Goal: Task Accomplishment & Management: Use online tool/utility

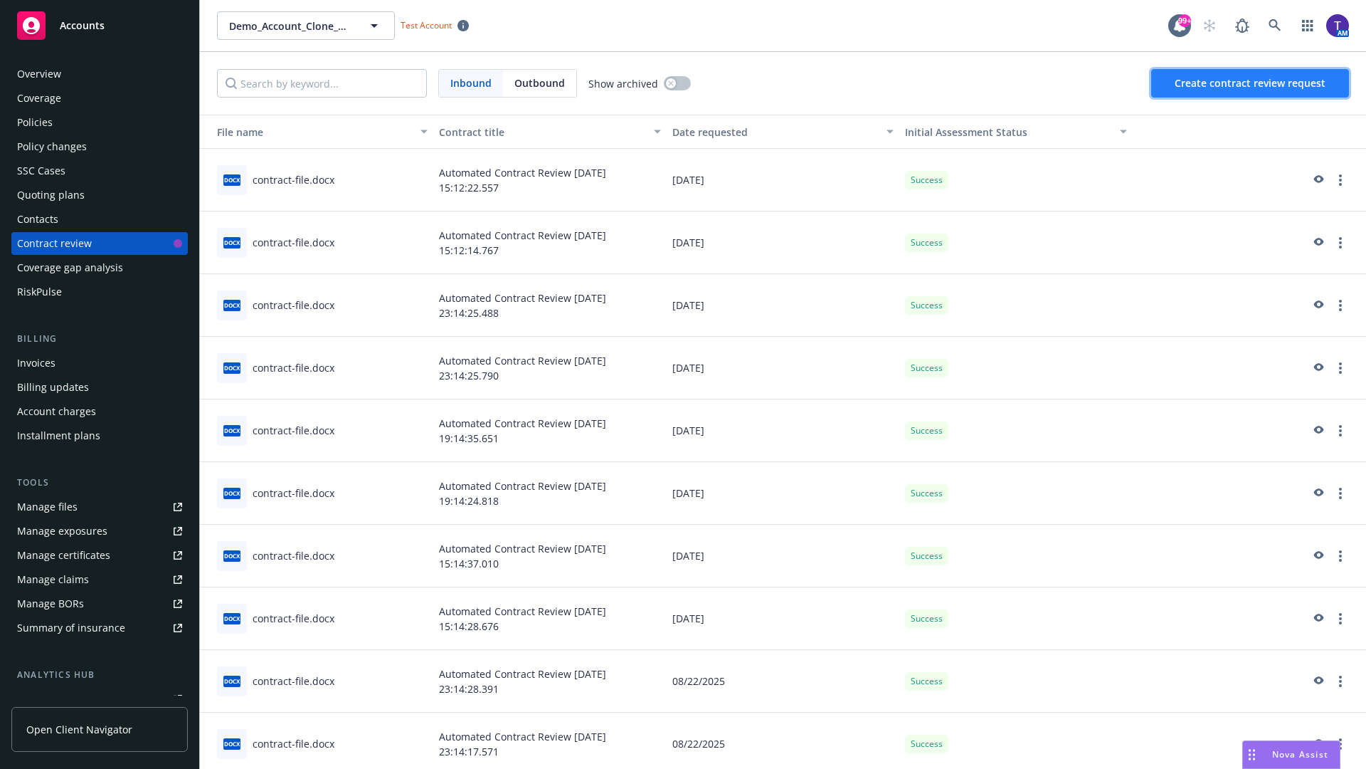
click at [1251, 83] on span "Create contract review request" at bounding box center [1250, 83] width 151 height 14
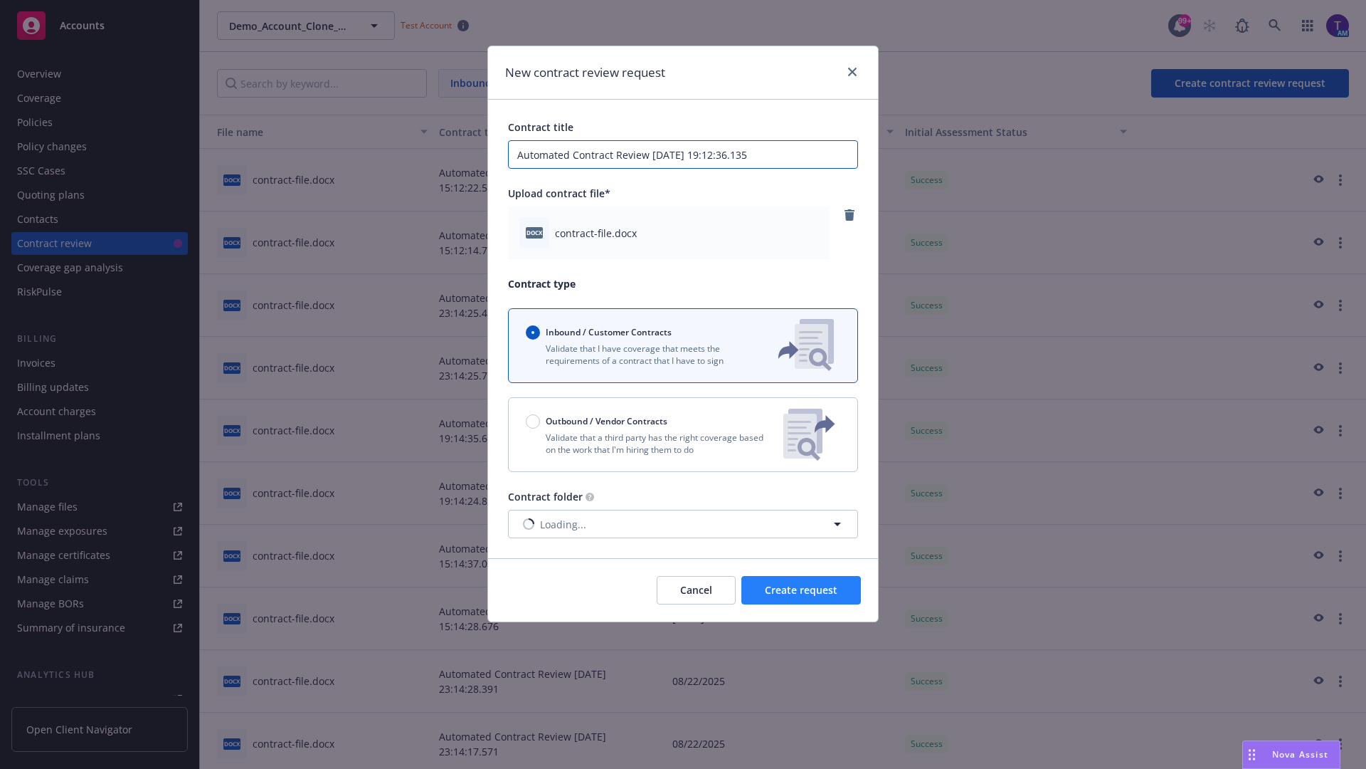
type input "Automated Contract Review 08-26-2025 19:12:36.135"
click at [801, 590] on span "Create request" at bounding box center [801, 590] width 73 height 14
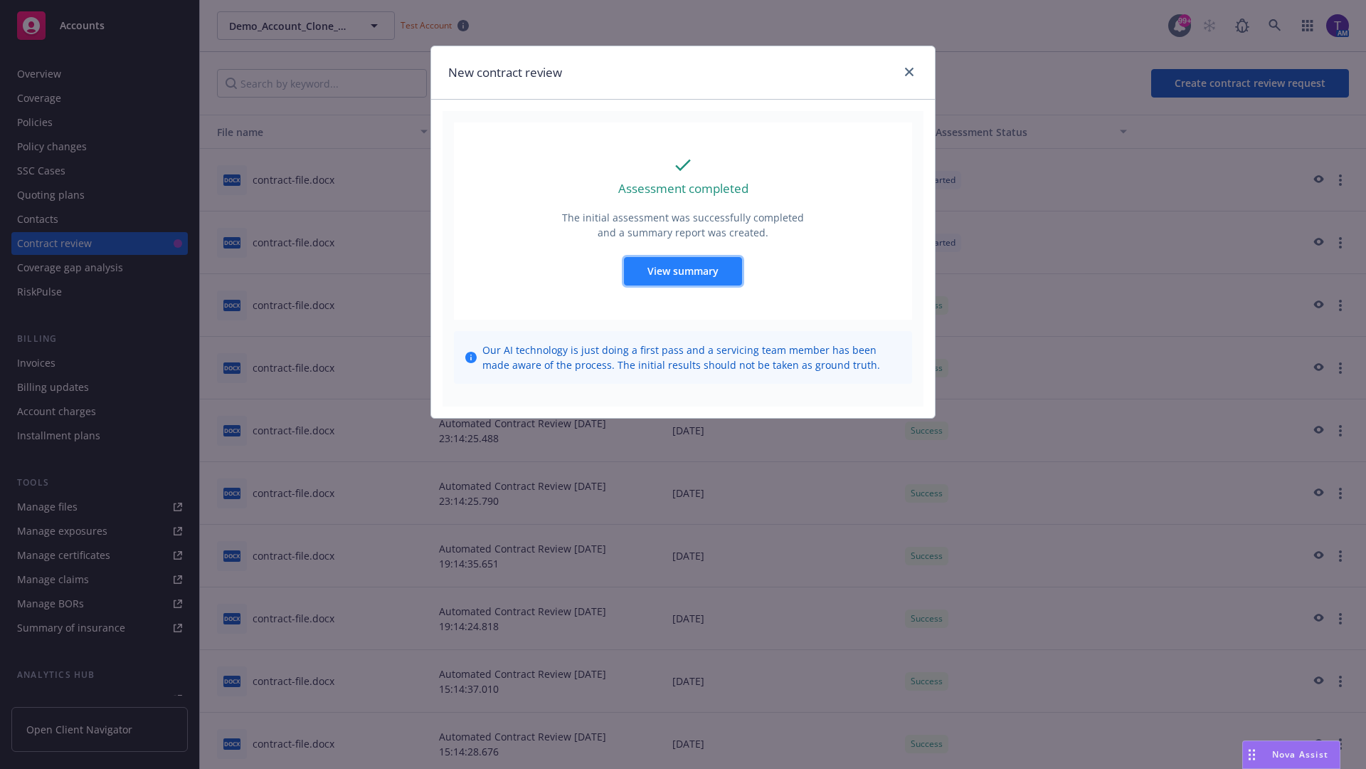
click at [683, 270] on span "View summary" at bounding box center [683, 271] width 71 height 14
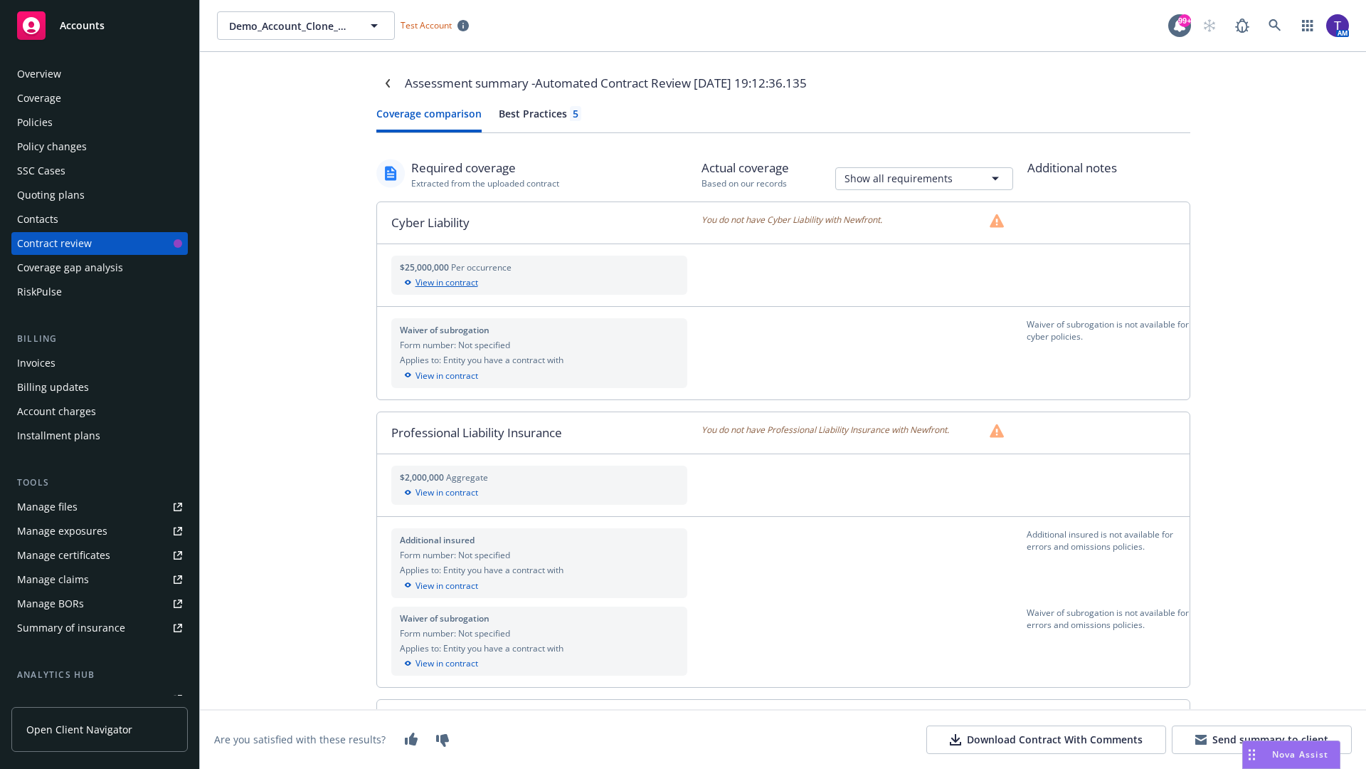
click at [539, 283] on div "View in contract" at bounding box center [540, 282] width 280 height 13
